Goal: Task Accomplishment & Management: Use online tool/utility

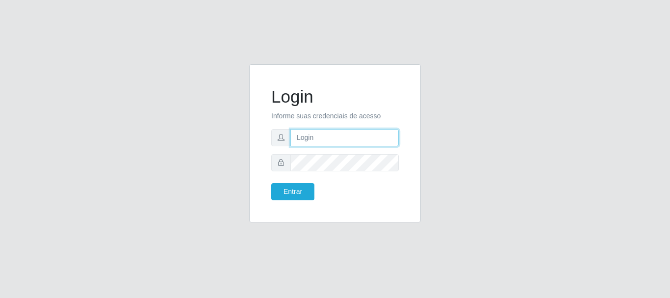
click at [322, 140] on input "text" at bounding box center [345, 137] width 108 height 17
type input "[EMAIL_ADDRESS][DOMAIN_NAME]"
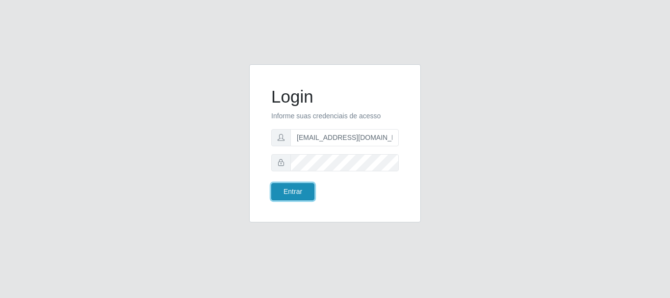
click at [289, 191] on button "Entrar" at bounding box center [292, 191] width 43 height 17
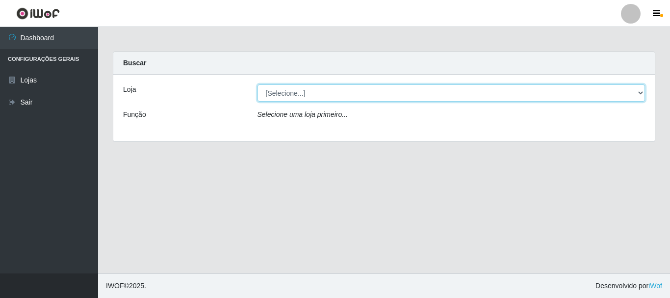
click at [642, 91] on select "[Selecione...] SuperFácil Atacado - Rodoviária" at bounding box center [452, 92] width 388 height 17
select select "400"
click at [258, 84] on select "[Selecione...] SuperFácil Atacado - Rodoviária" at bounding box center [452, 92] width 388 height 17
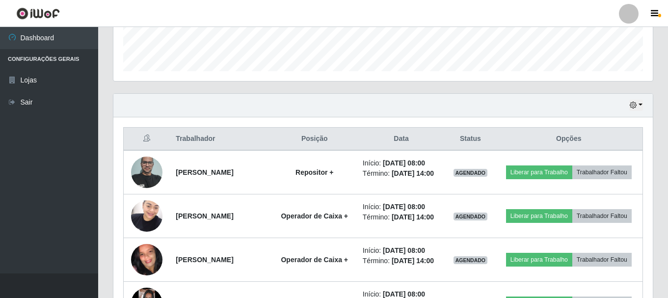
scroll to position [294, 0]
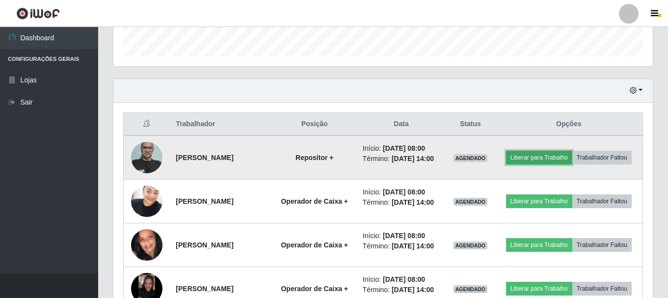
click at [533, 161] on button "Liberar para Trabalho" at bounding box center [539, 158] width 66 height 14
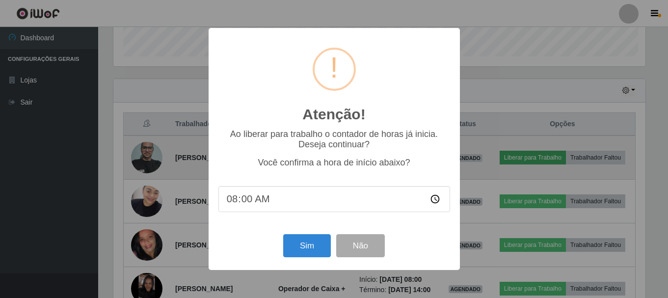
scroll to position [204, 534]
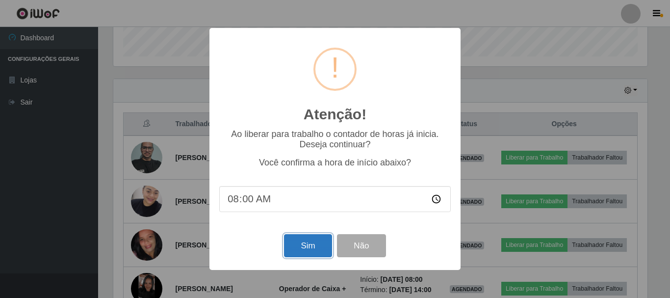
click at [304, 249] on button "Sim" at bounding box center [308, 245] width 48 height 23
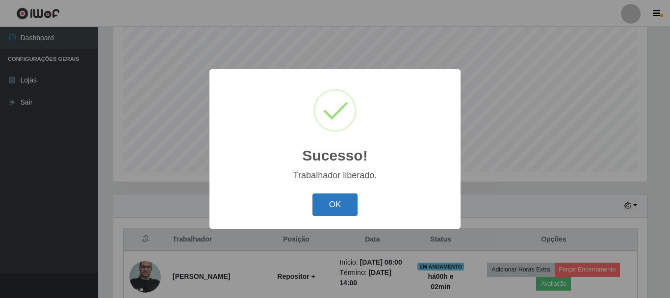
click at [340, 203] on button "OK" at bounding box center [336, 204] width 46 height 23
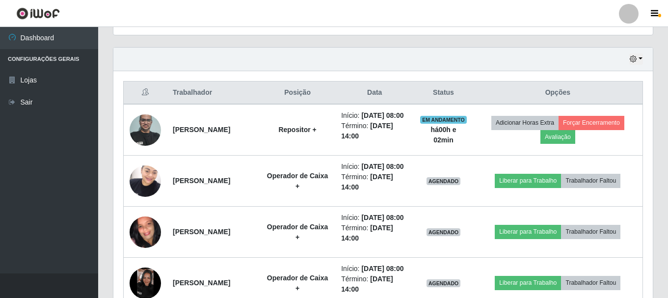
scroll to position [326, 0]
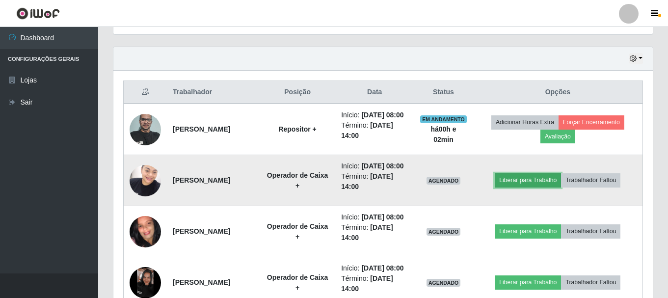
click at [531, 187] on button "Liberar para Trabalho" at bounding box center [528, 180] width 66 height 14
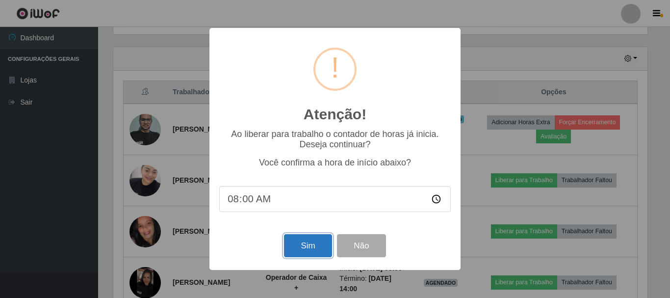
click at [304, 250] on button "Sim" at bounding box center [308, 245] width 48 height 23
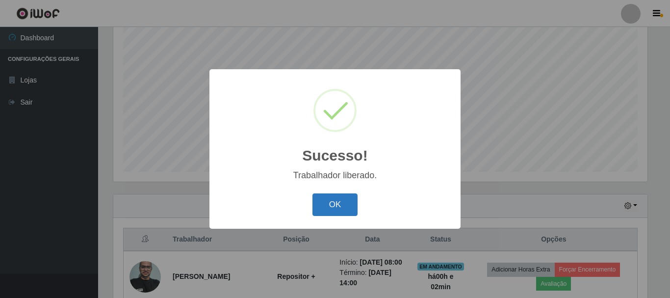
click at [323, 208] on button "OK" at bounding box center [336, 204] width 46 height 23
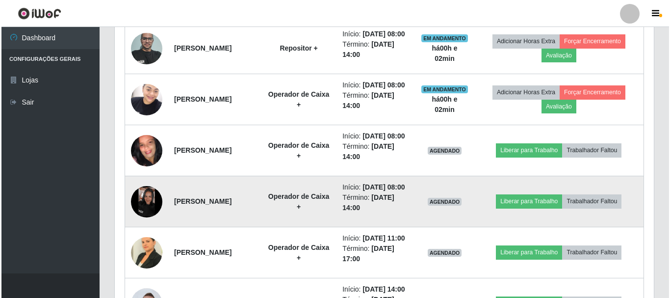
scroll to position [425, 0]
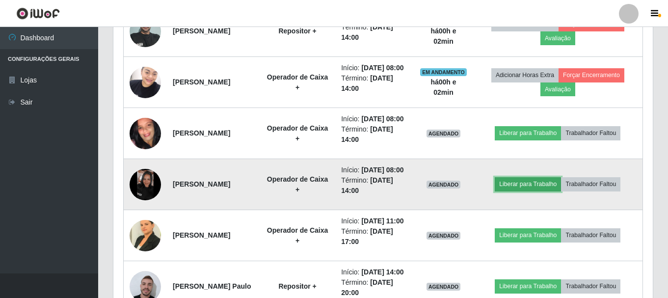
click at [513, 191] on button "Liberar para Trabalho" at bounding box center [528, 184] width 66 height 14
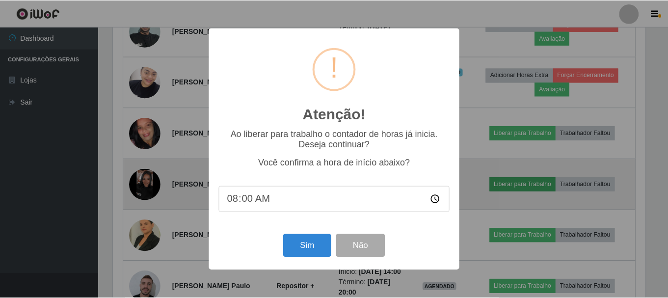
scroll to position [204, 534]
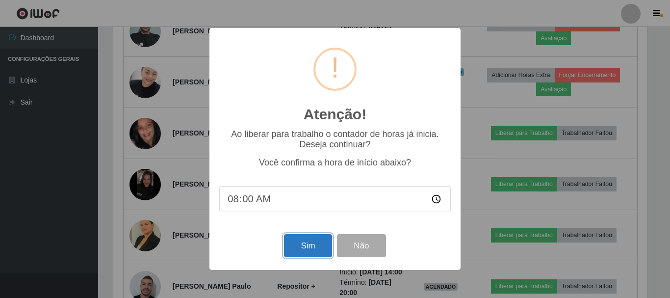
click at [303, 251] on button "Sim" at bounding box center [308, 245] width 48 height 23
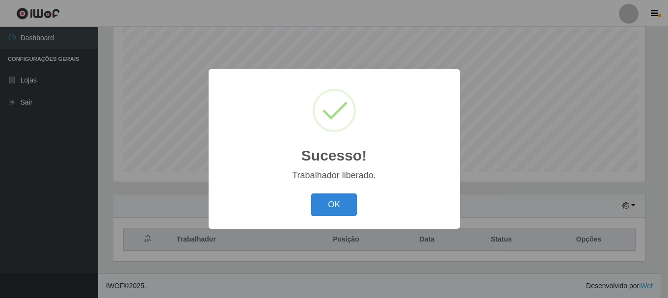
scroll to position [0, 0]
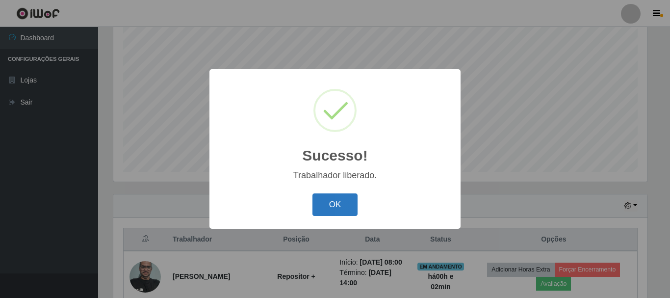
click at [324, 213] on button "OK" at bounding box center [336, 204] width 46 height 23
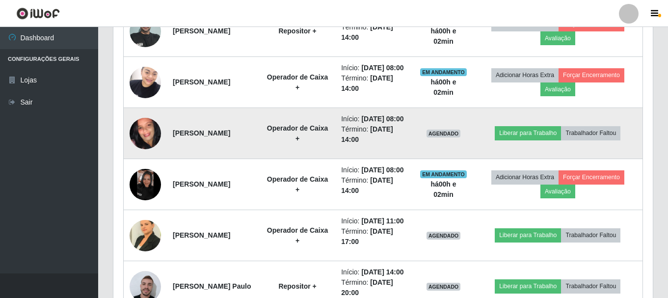
click at [135, 163] on img at bounding box center [145, 133] width 31 height 70
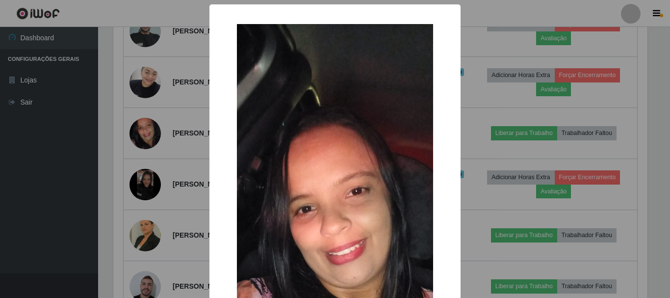
click at [15, 167] on div "× OK Cancel" at bounding box center [335, 149] width 670 height 298
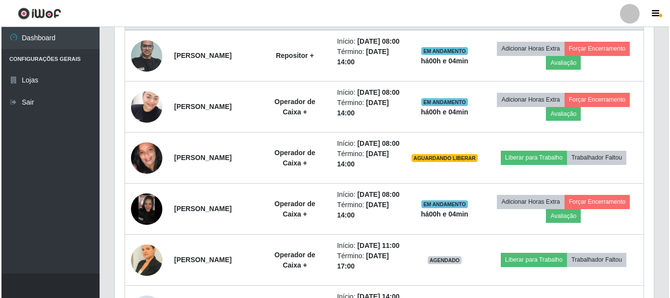
scroll to position [425, 0]
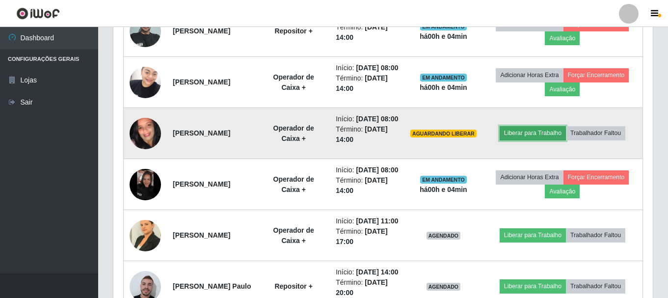
click at [535, 140] on button "Liberar para Trabalho" at bounding box center [533, 133] width 66 height 14
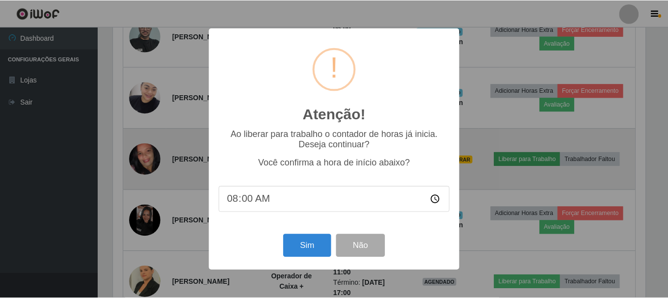
scroll to position [204, 534]
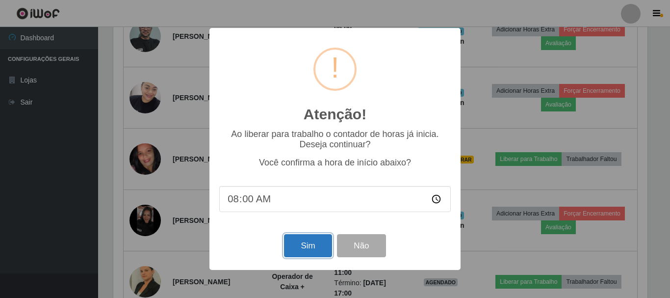
click at [296, 244] on button "Sim" at bounding box center [308, 245] width 48 height 23
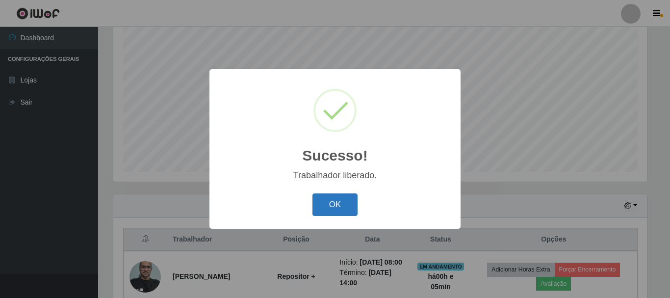
click at [332, 205] on button "OK" at bounding box center [336, 204] width 46 height 23
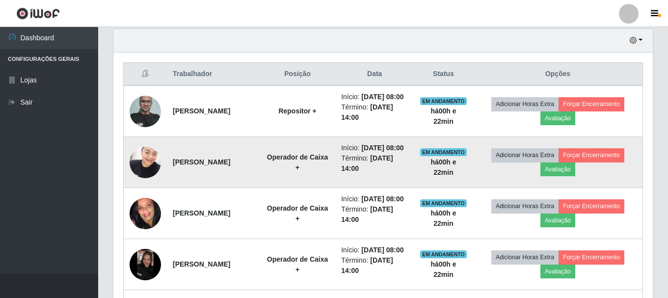
scroll to position [326, 0]
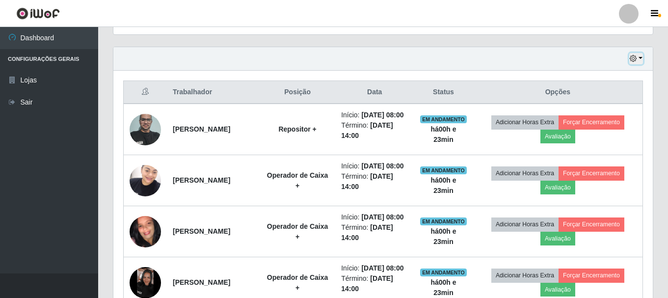
click at [638, 57] on button "button" at bounding box center [636, 58] width 14 height 11
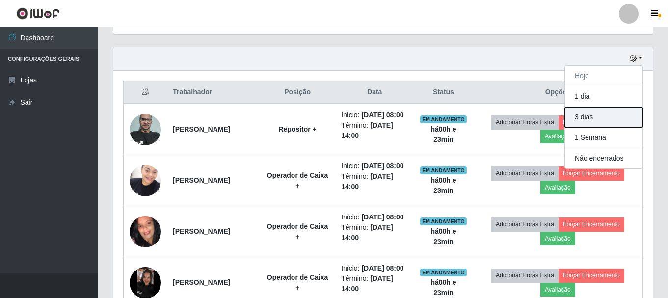
click at [621, 115] on button "3 dias" at bounding box center [604, 117] width 78 height 21
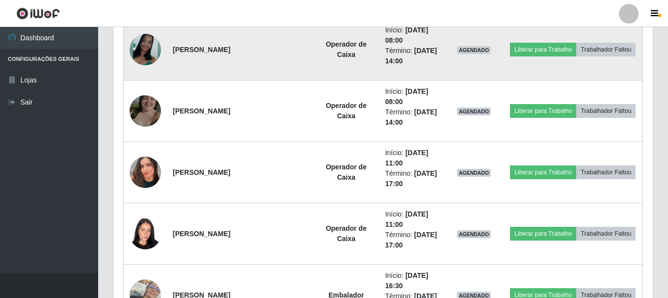
scroll to position [3909, 0]
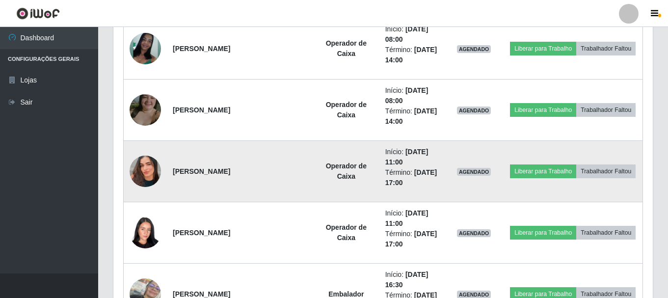
click at [145, 165] on img at bounding box center [145, 171] width 31 height 56
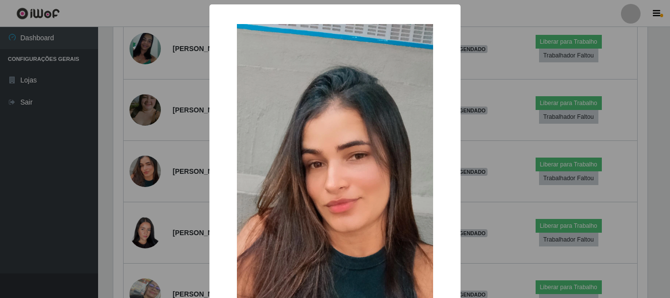
click at [185, 184] on div "× OK Cancel" at bounding box center [335, 149] width 670 height 298
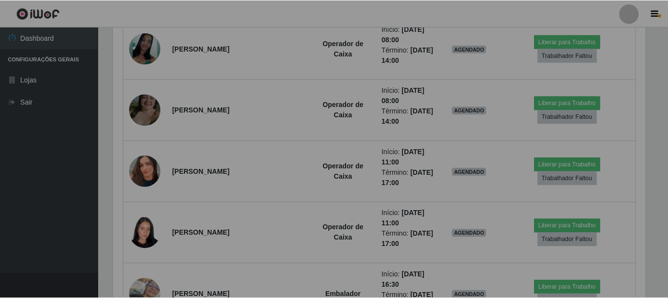
scroll to position [204, 539]
